Goal: Task Accomplishment & Management: Manage account settings

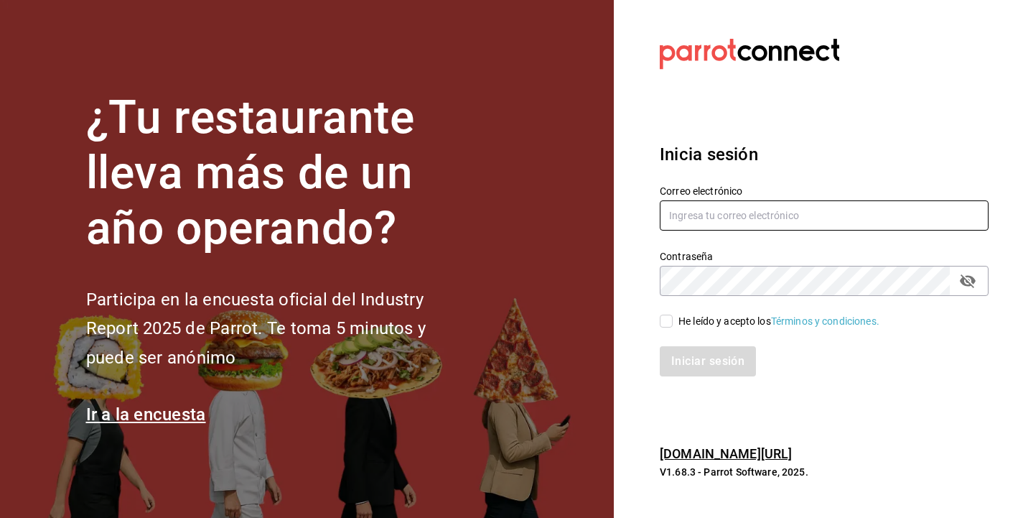
type input "alicia@tanquegroup.com"
click at [665, 319] on input "He leído y acepto los Términos y condiciones." at bounding box center [666, 320] width 13 height 13
checkbox input "true"
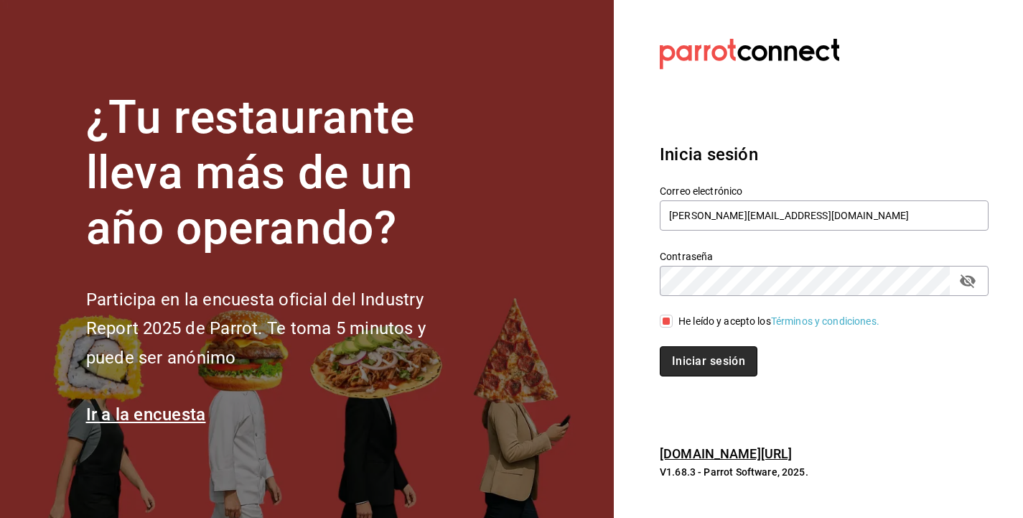
click at [709, 365] on button "Iniciar sesión" at bounding box center [709, 361] width 98 height 30
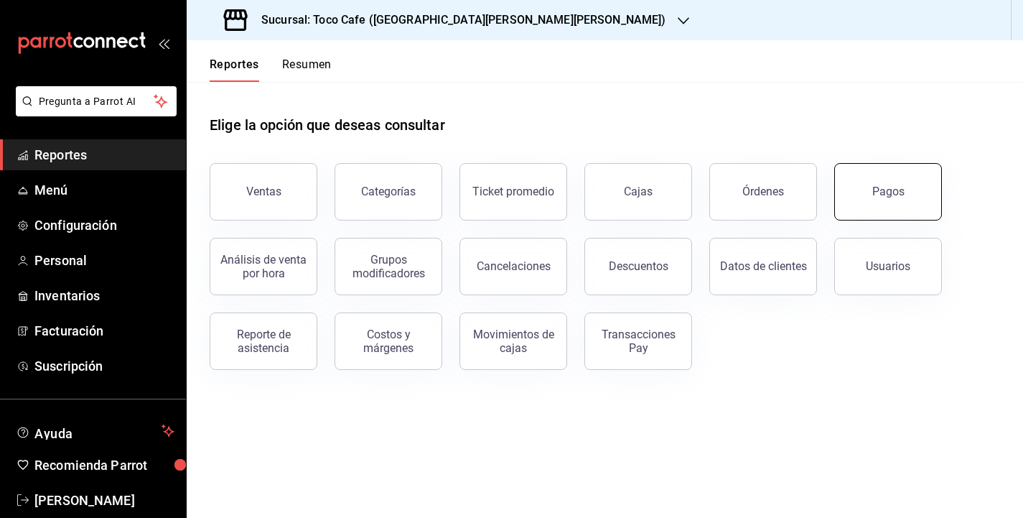
click at [878, 186] on div "Pagos" at bounding box center [888, 191] width 32 height 14
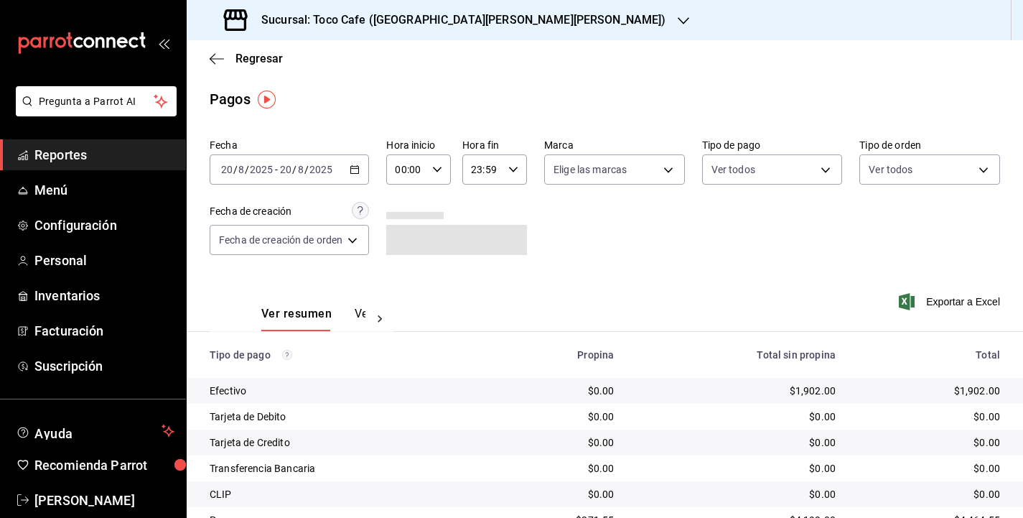
click at [343, 163] on div "[DATE] [DATE] - [DATE] [DATE]" at bounding box center [289, 169] width 159 height 30
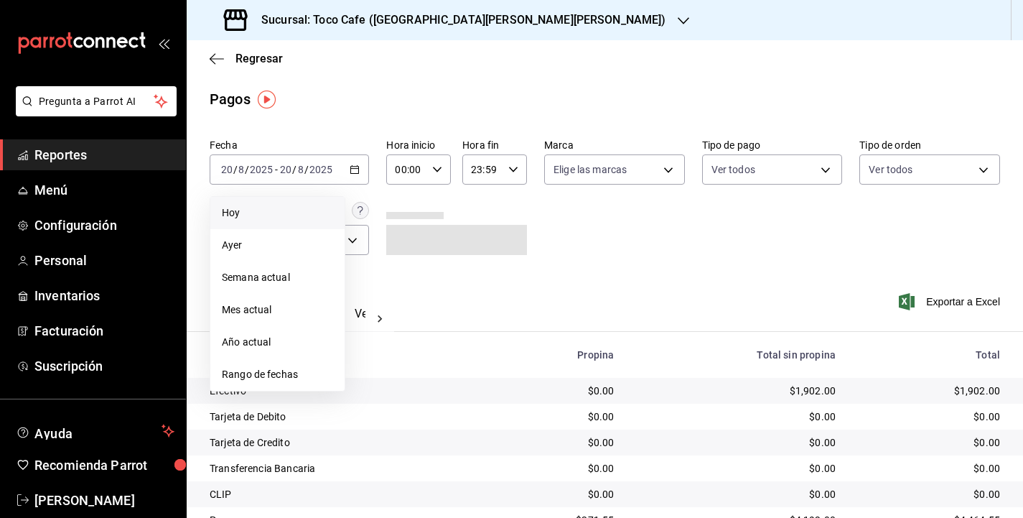
click at [282, 215] on span "Hoy" at bounding box center [277, 212] width 111 height 15
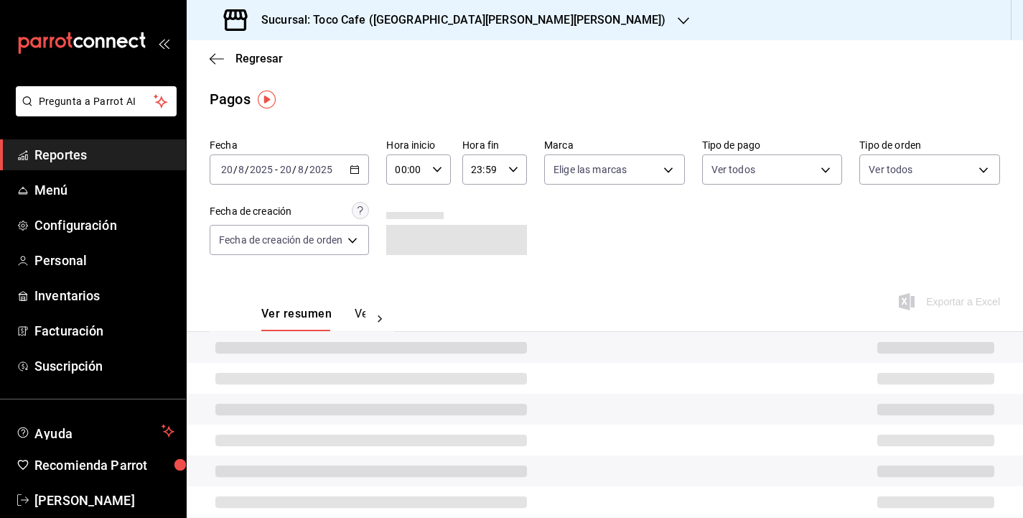
click at [746, 225] on div "Fecha [DATE] [DATE] - [DATE] [DATE] Hora inicio 00:00 Hora inicio Hora fin 23:5…" at bounding box center [605, 202] width 790 height 139
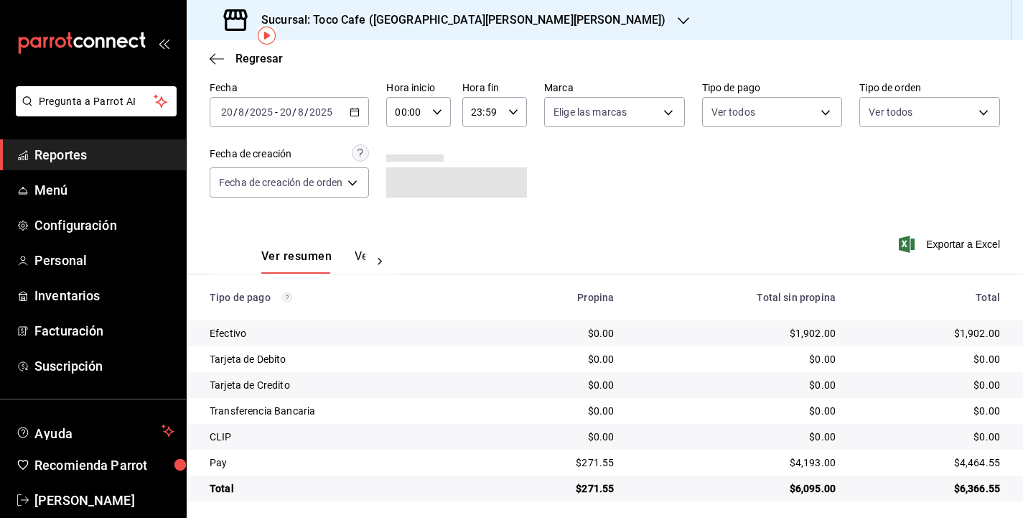
scroll to position [64, 0]
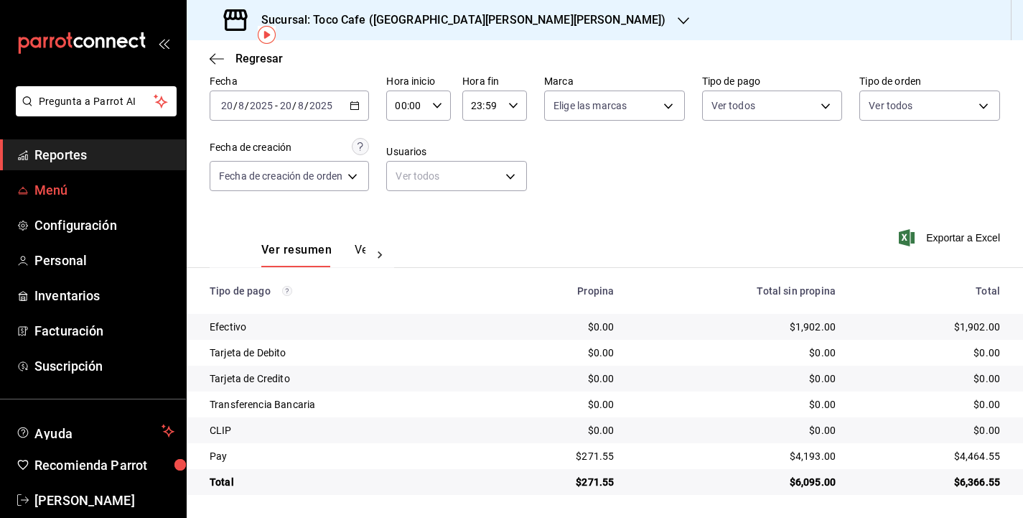
click at [75, 191] on span "Menú" at bounding box center [104, 189] width 140 height 19
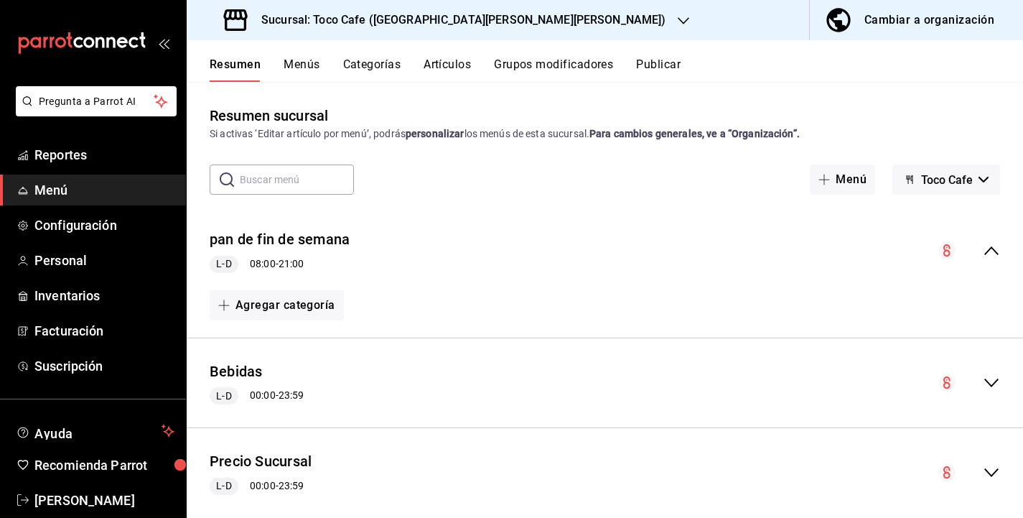
click at [443, 65] on button "Artículos" at bounding box center [446, 69] width 47 height 24
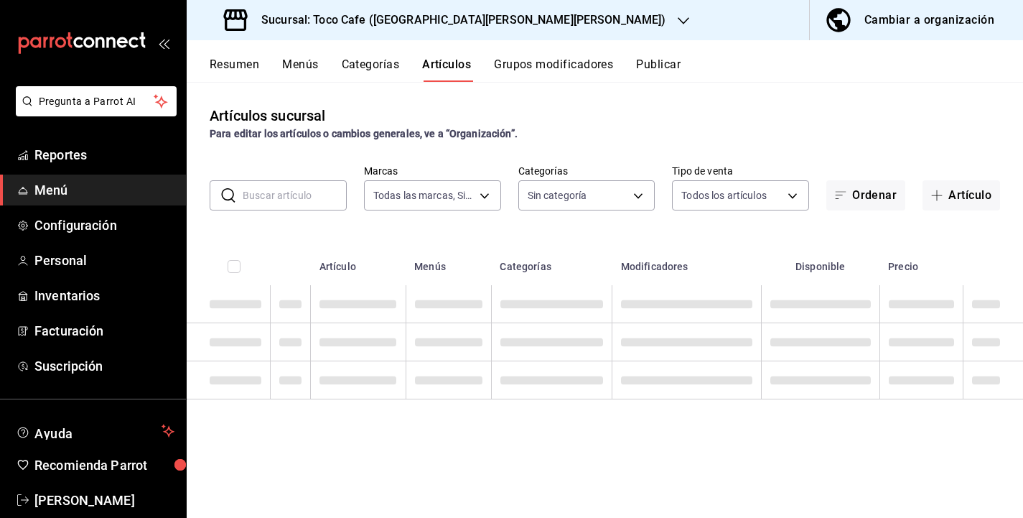
type input "fdea7fe2-7329-4e81-9849-ffa9d0970793"
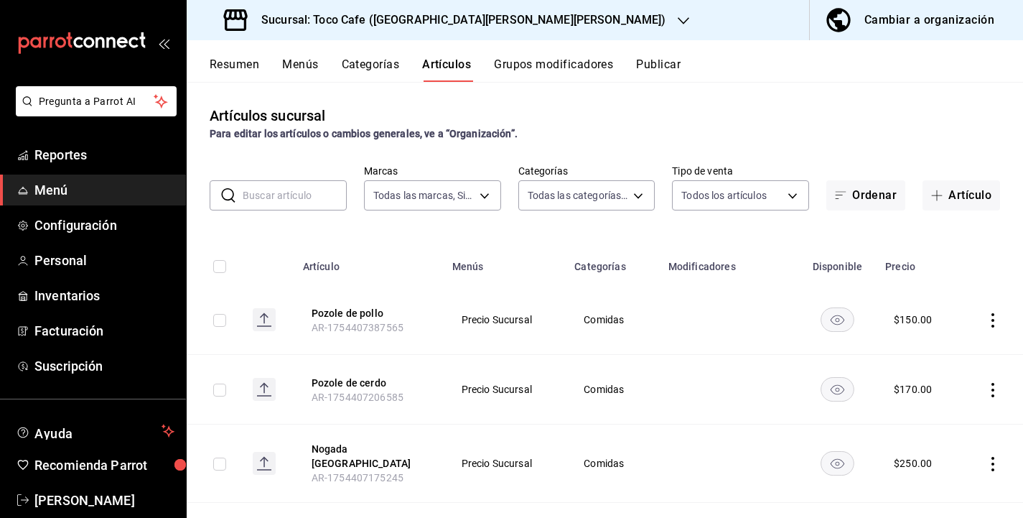
type input "1900a4aa-1fd2-4908-b363-8072e556526e,1f15949a-e33d-4fa8-be03-64aead229ede,3f693…"
click at [259, 194] on input "text" at bounding box center [295, 195] width 104 height 29
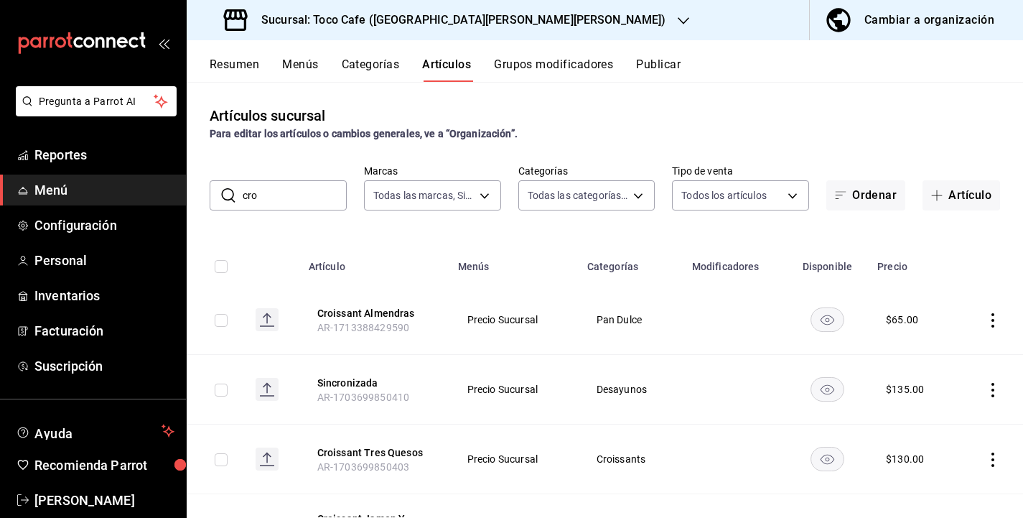
drag, startPoint x: 276, startPoint y: 202, endPoint x: 210, endPoint y: 196, distance: 66.3
click at [210, 196] on div "​ cro ​" at bounding box center [278, 195] width 137 height 30
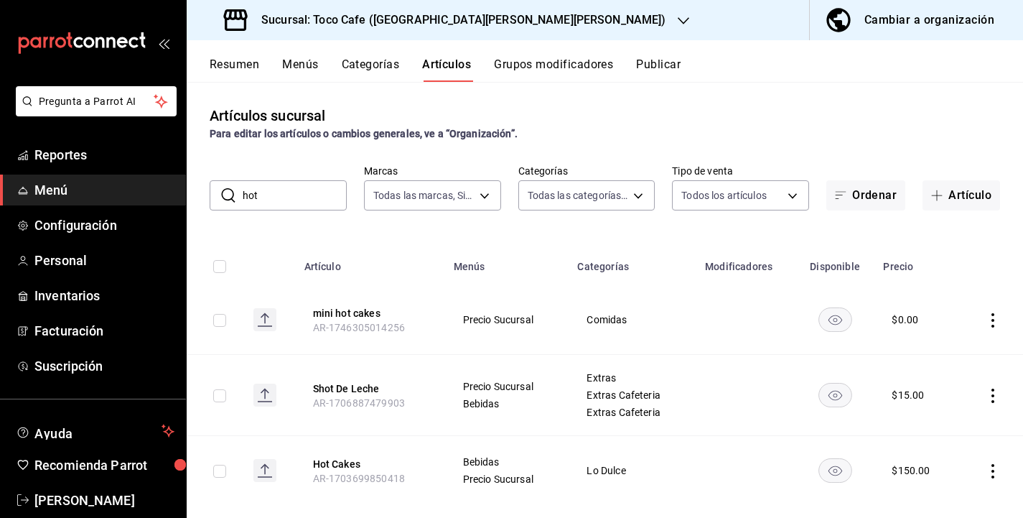
drag, startPoint x: 290, startPoint y: 191, endPoint x: 222, endPoint y: 190, distance: 68.2
click at [221, 190] on div "​ hot ​" at bounding box center [278, 195] width 137 height 30
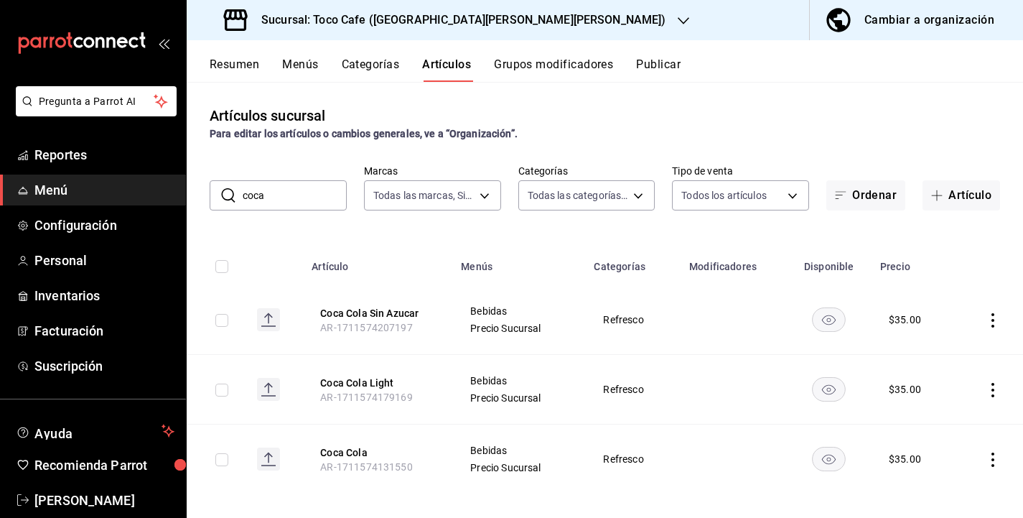
drag, startPoint x: 278, startPoint y: 200, endPoint x: 220, endPoint y: 200, distance: 57.4
click at [220, 200] on div "​ coca ​" at bounding box center [278, 195] width 137 height 30
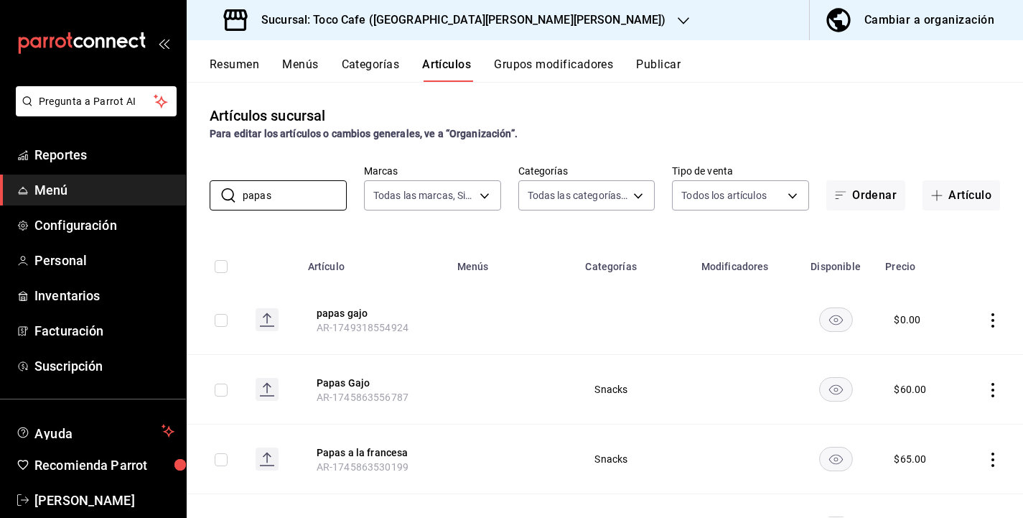
drag, startPoint x: 276, startPoint y: 198, endPoint x: 204, endPoint y: 197, distance: 72.5
click at [203, 197] on div "​ papas ​ Marcas Todas las marcas, Sin marca fdea7fe2-7329-4e81-9849-ffa9d09707…" at bounding box center [605, 187] width 836 height 46
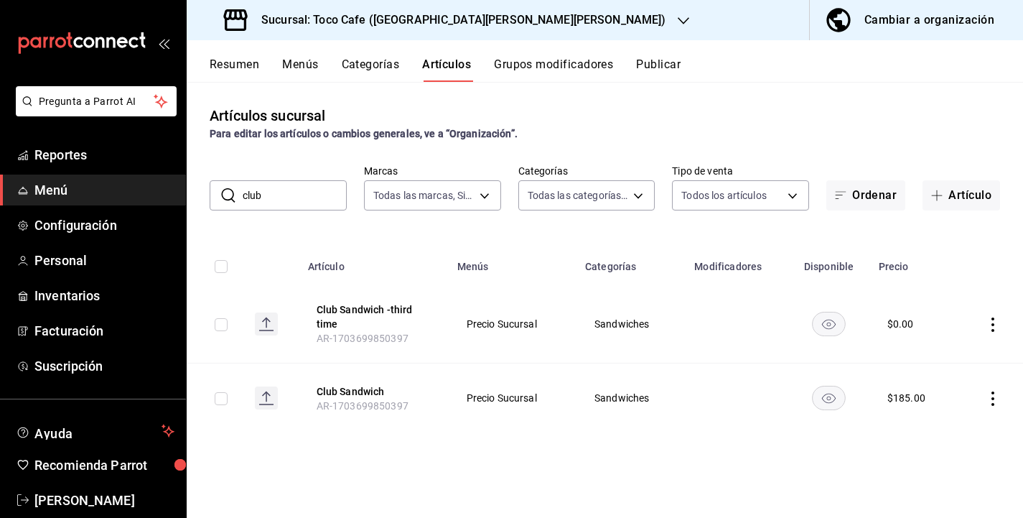
drag, startPoint x: 275, startPoint y: 199, endPoint x: 217, endPoint y: 197, distance: 57.5
click at [217, 197] on div "​ club ​" at bounding box center [278, 195] width 137 height 30
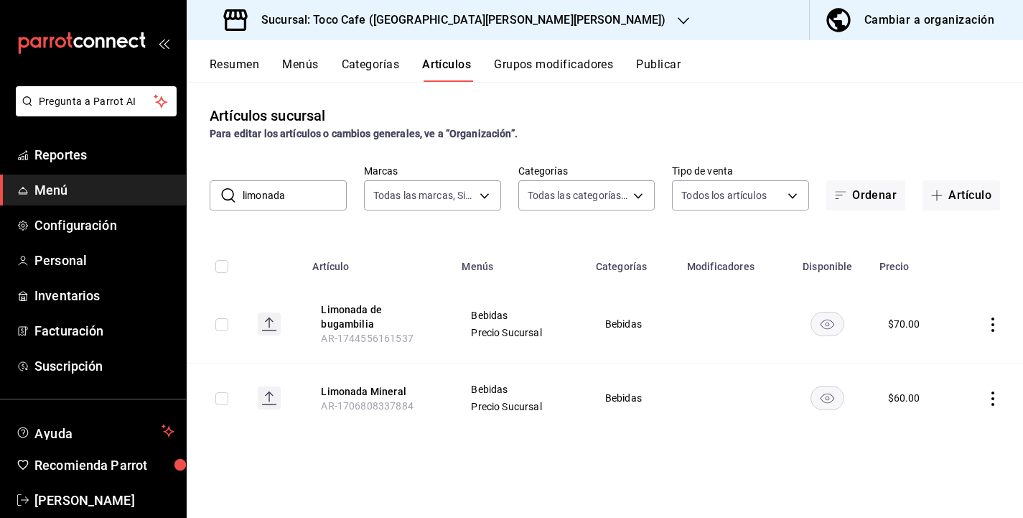
drag, startPoint x: 294, startPoint y: 198, endPoint x: 210, endPoint y: 195, distance: 84.1
click at [210, 195] on div "​ limonada ​" at bounding box center [278, 195] width 137 height 30
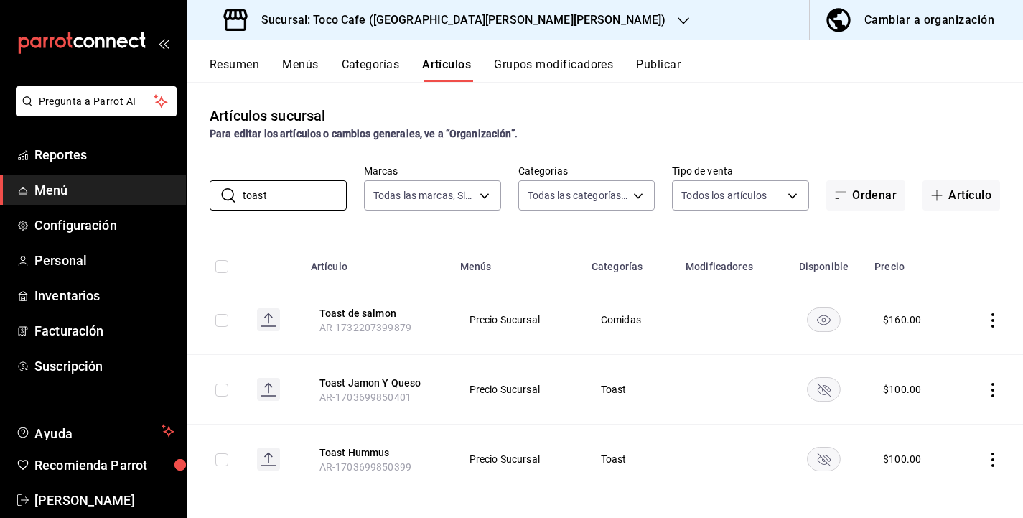
click at [832, 237] on div "Artículos sucursal Para editar los artículos o cambios generales, ve a “Organiz…" at bounding box center [605, 299] width 836 height 435
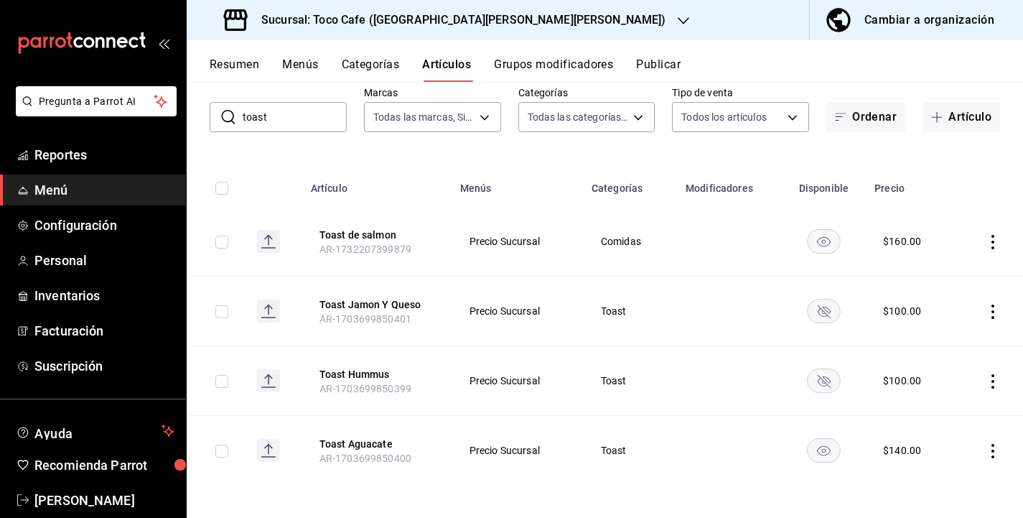
scroll to position [80, 0]
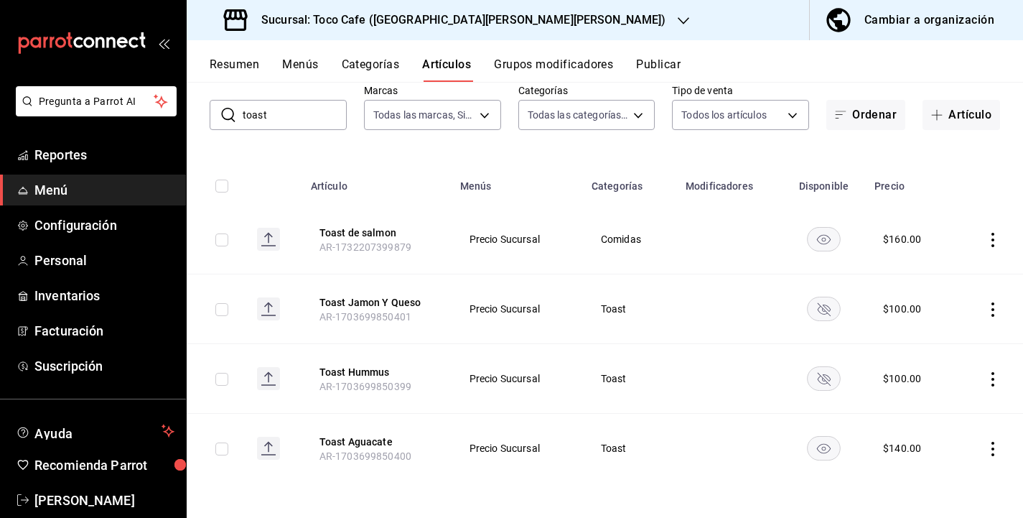
drag, startPoint x: 268, startPoint y: 122, endPoint x: 210, endPoint y: 113, distance: 58.1
click at [210, 113] on div "​ toast ​" at bounding box center [278, 115] width 137 height 30
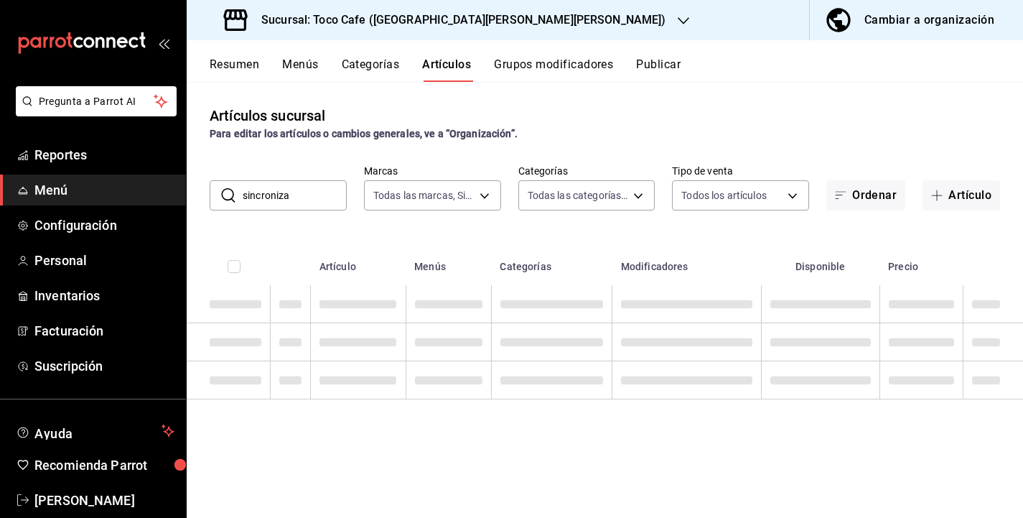
scroll to position [0, 0]
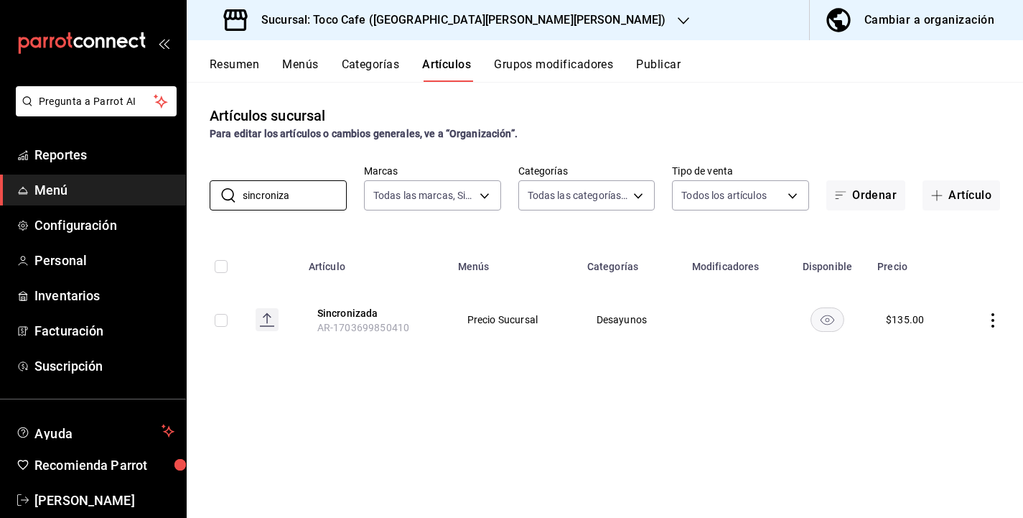
drag, startPoint x: 309, startPoint y: 190, endPoint x: 200, endPoint y: 189, distance: 108.4
click at [200, 188] on div "​ sincroniza ​ Marcas Todas las marcas, Sin marca fdea7fe2-7329-4e81-9849-ffa9d…" at bounding box center [605, 187] width 836 height 46
drag, startPoint x: 287, startPoint y: 205, endPoint x: 221, endPoint y: 184, distance: 69.2
click at [221, 184] on div "​ molle ​" at bounding box center [278, 195] width 137 height 30
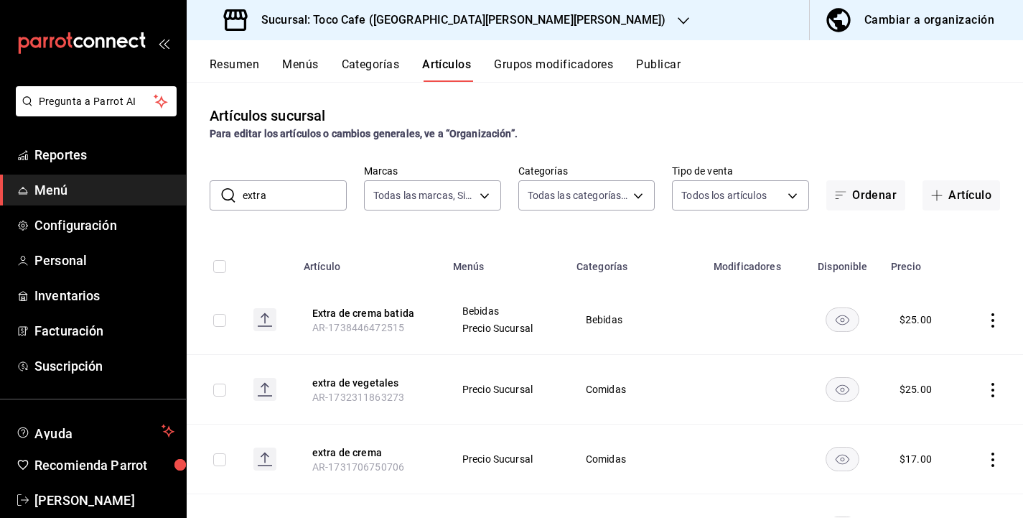
click at [330, 241] on th "Artículo" at bounding box center [369, 262] width 149 height 46
drag, startPoint x: 278, startPoint y: 200, endPoint x: 229, endPoint y: 200, distance: 49.5
click at [228, 200] on div "​ extra ​" at bounding box center [278, 195] width 137 height 30
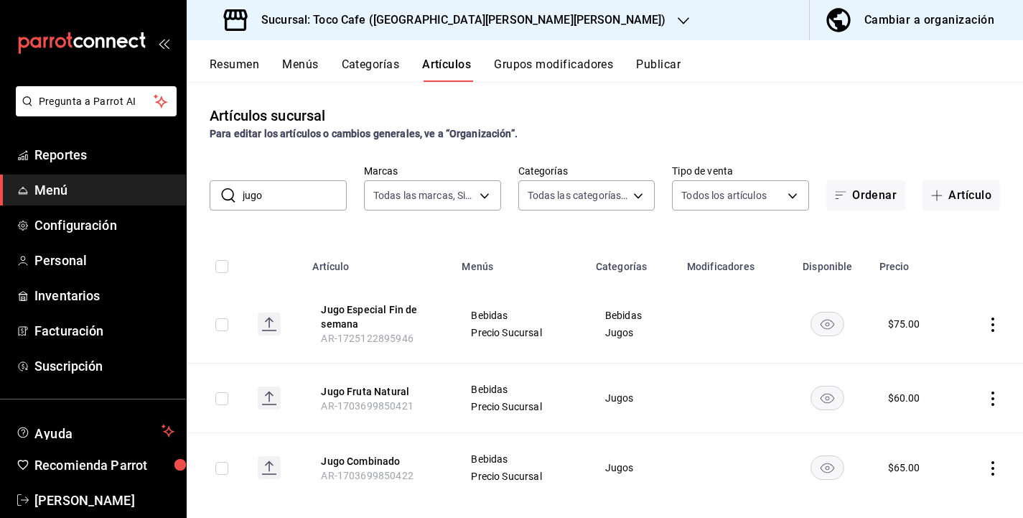
drag, startPoint x: 281, startPoint y: 199, endPoint x: 212, endPoint y: 197, distance: 68.2
click at [212, 197] on div "​ jugo ​" at bounding box center [278, 195] width 137 height 30
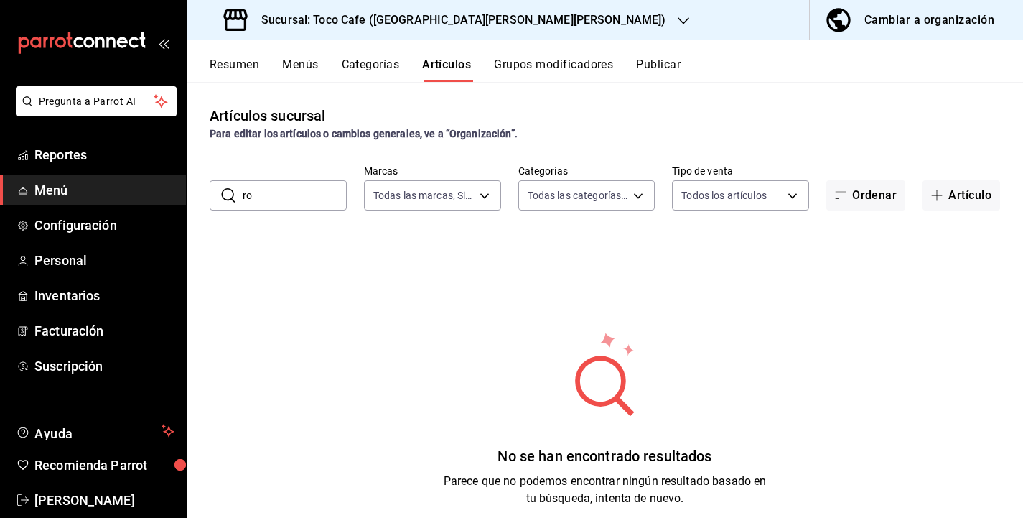
type input "r"
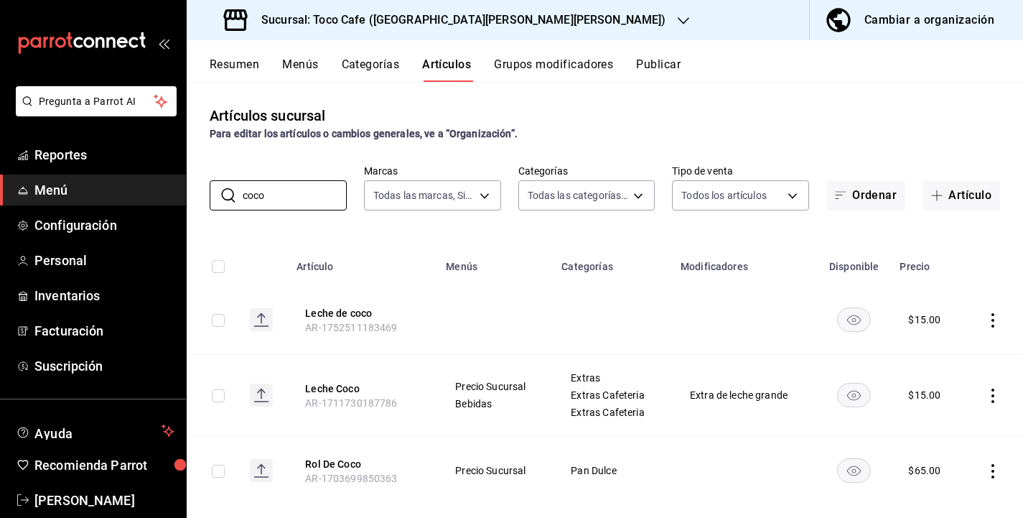
drag, startPoint x: 281, startPoint y: 200, endPoint x: 170, endPoint y: 192, distance: 110.9
click at [170, 192] on div "Pregunta a Parrot AI Reportes Menú Configuración Personal Inventarios Facturaci…" at bounding box center [511, 259] width 1023 height 518
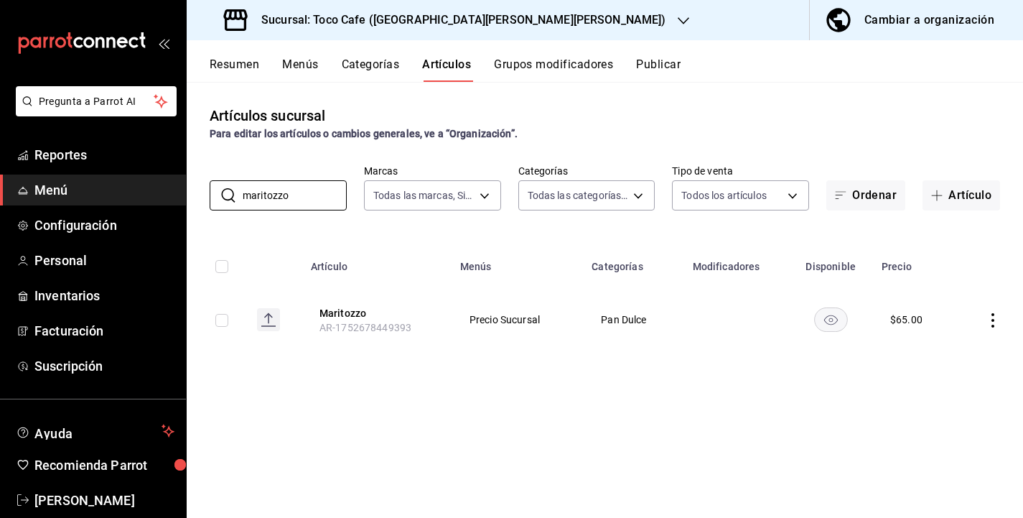
drag, startPoint x: 314, startPoint y: 194, endPoint x: 200, endPoint y: 189, distance: 114.2
click at [200, 189] on div "​ maritozzo ​ Marcas Todas las marcas, Sin marca fdea7fe2-7329-4e81-9849-ffa9d0…" at bounding box center [605, 187] width 836 height 46
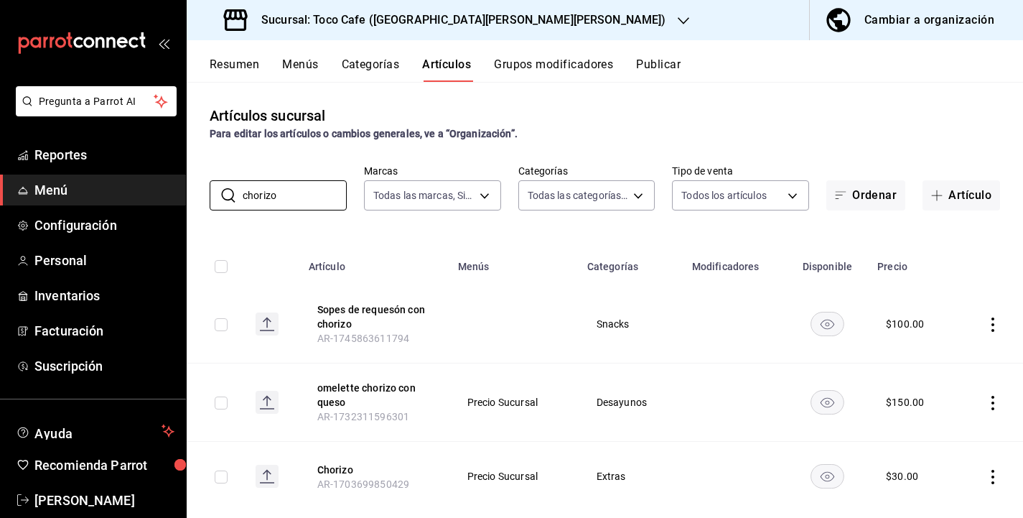
drag, startPoint x: 282, startPoint y: 201, endPoint x: 207, endPoint y: 187, distance: 76.6
click at [207, 187] on div "​ chorizo ​ Marcas Todas las marcas, Sin marca fdea7fe2-7329-4e81-9849-ffa9d097…" at bounding box center [605, 187] width 836 height 46
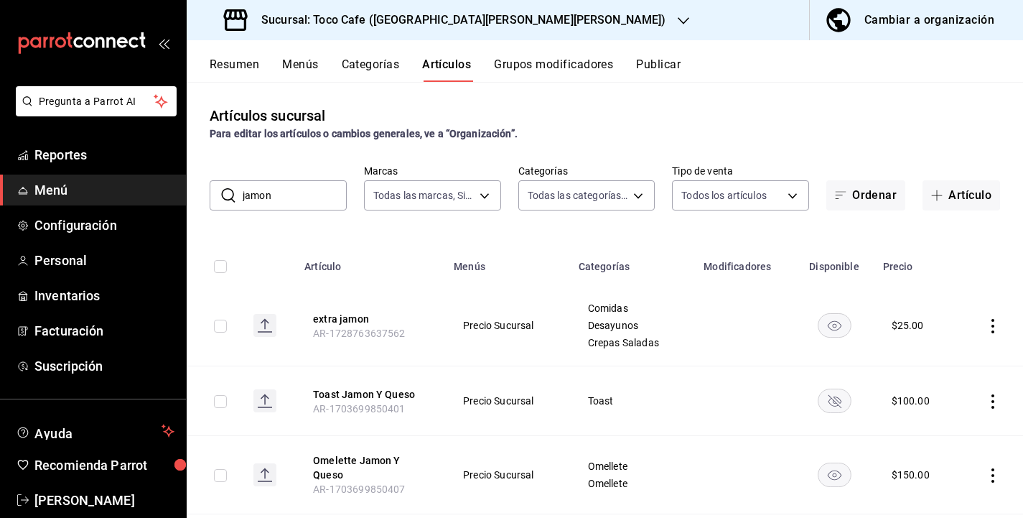
drag, startPoint x: 281, startPoint y: 200, endPoint x: 210, endPoint y: 195, distance: 70.5
click at [210, 195] on div "​ jamon ​" at bounding box center [278, 195] width 137 height 30
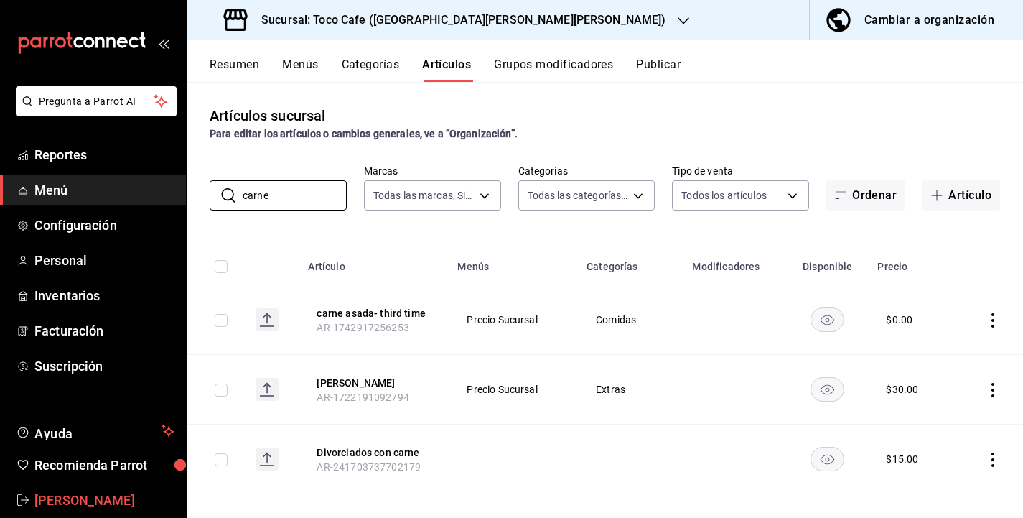
type input "carne"
click at [86, 153] on span "Reportes" at bounding box center [104, 154] width 140 height 19
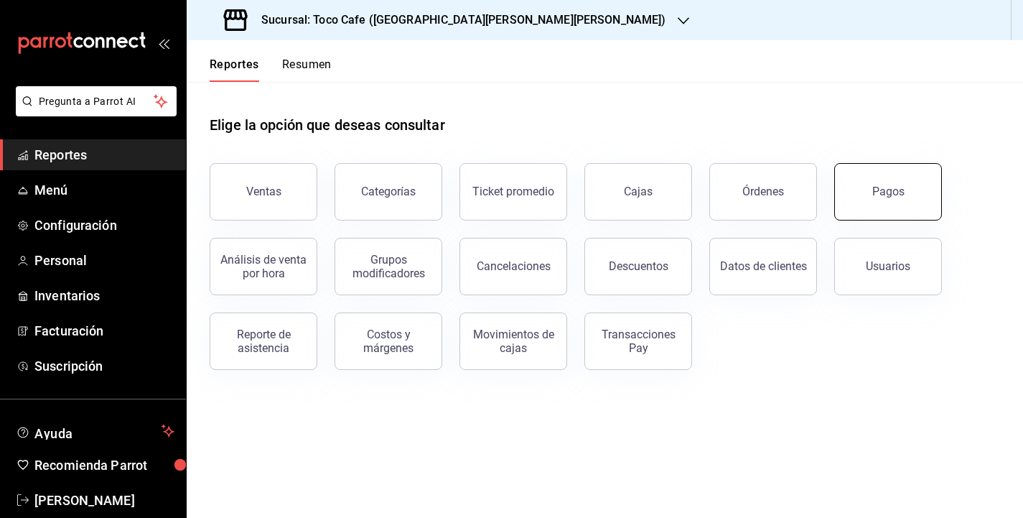
click at [868, 197] on button "Pagos" at bounding box center [888, 191] width 108 height 57
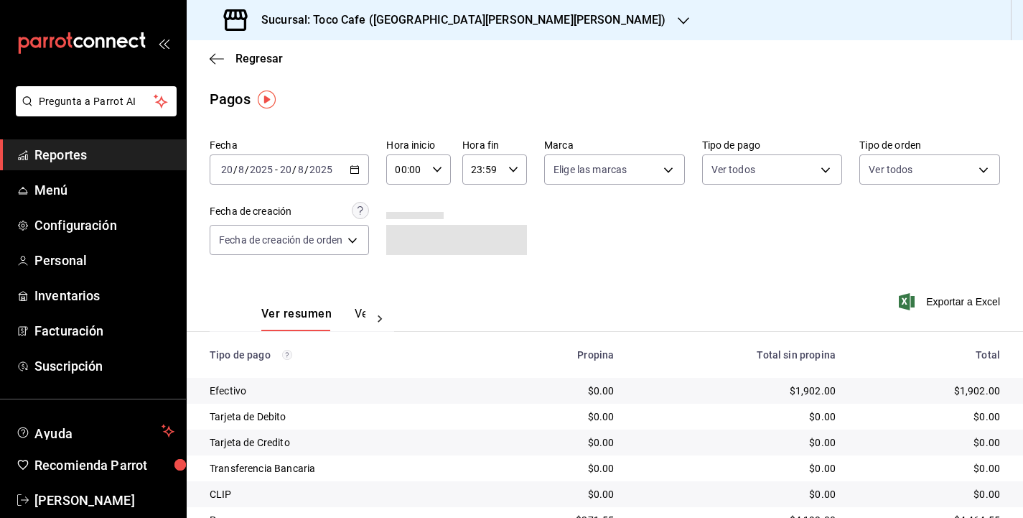
click at [772, 291] on div "Ver resumen Ver pagos Exportar a Excel" at bounding box center [605, 310] width 836 height 76
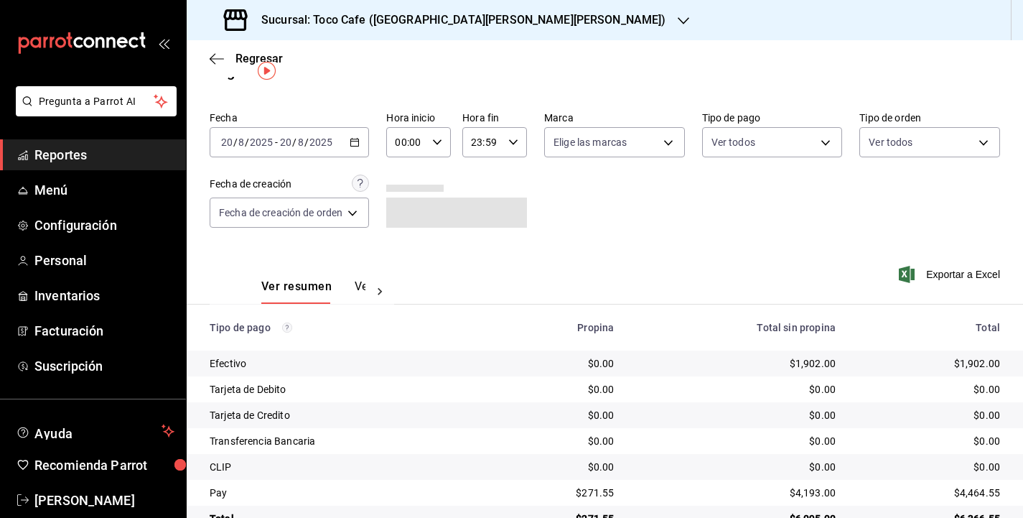
scroll to position [29, 0]
click at [337, 139] on div "[DATE] [DATE] - [DATE] [DATE]" at bounding box center [289, 141] width 159 height 30
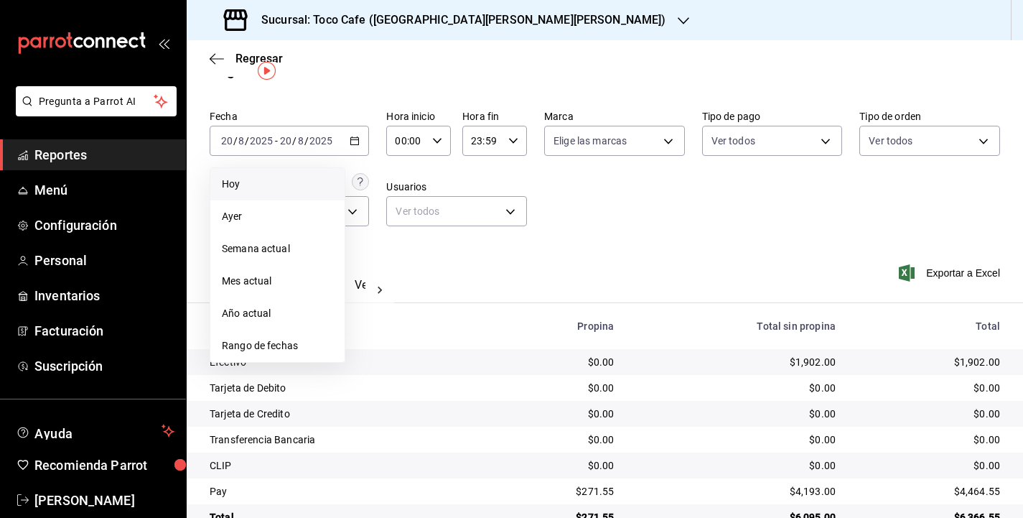
click at [283, 179] on span "Hoy" at bounding box center [277, 184] width 111 height 15
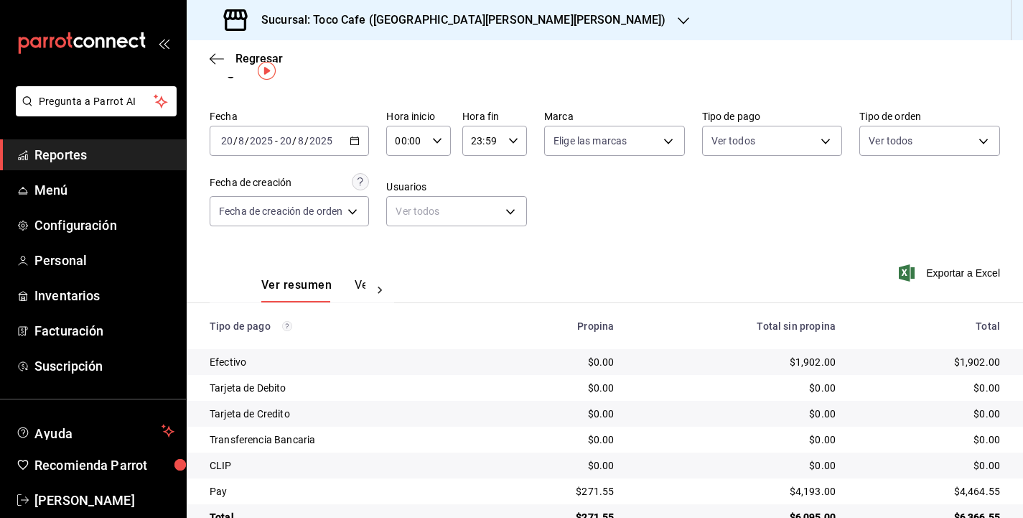
click at [703, 217] on div "Fecha [DATE] [DATE] - [DATE] [DATE] Hora inicio 00:00 Hora inicio Hora fin 23:5…" at bounding box center [605, 173] width 790 height 139
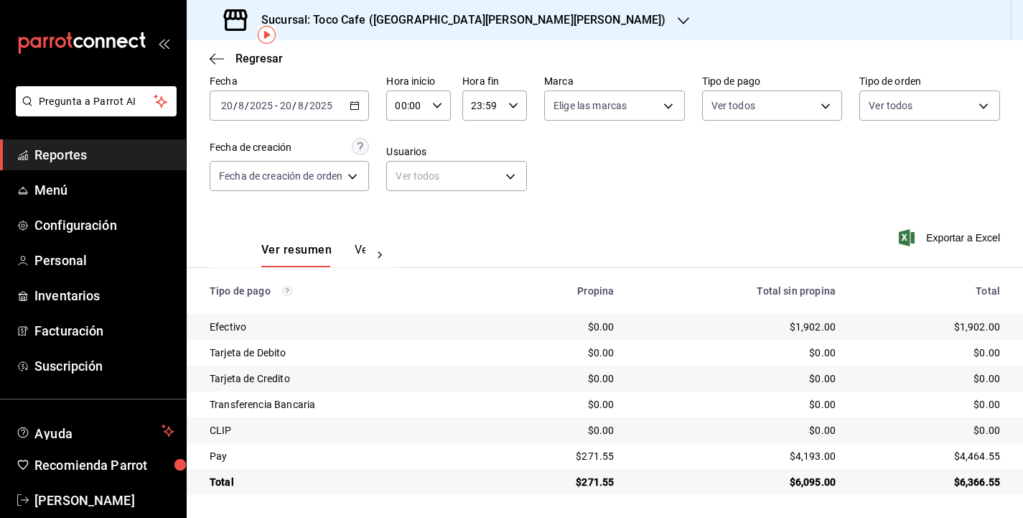
scroll to position [64, 0]
click at [213, 57] on icon "button" at bounding box center [217, 58] width 14 height 13
